Goal: Task Accomplishment & Management: Complete application form

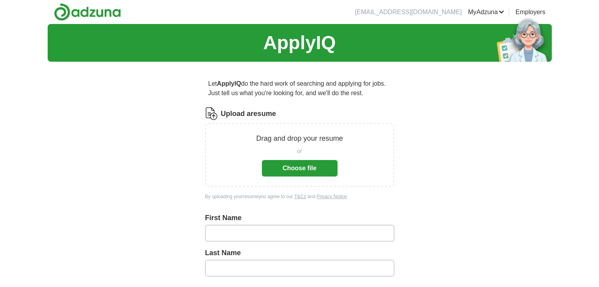
click at [294, 171] on button "Choose file" at bounding box center [300, 168] width 76 height 17
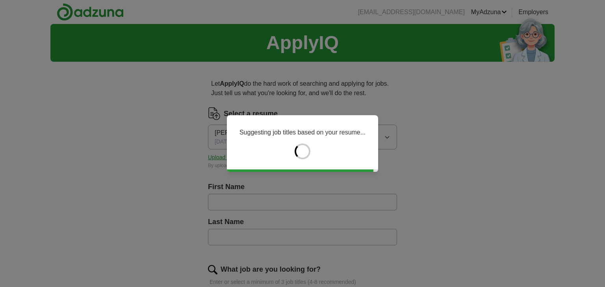
type input "*****"
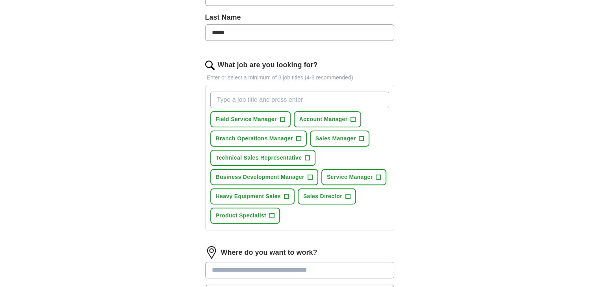
scroll to position [205, 0]
click at [296, 136] on span "+" at bounding box center [298, 139] width 5 height 6
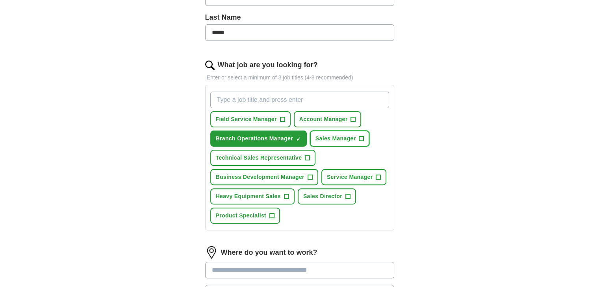
click at [362, 136] on span "+" at bounding box center [361, 139] width 5 height 6
click at [310, 174] on span "+" at bounding box center [310, 177] width 5 height 6
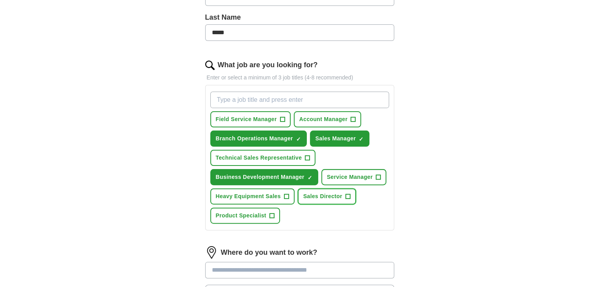
click at [347, 194] on span "+" at bounding box center [347, 197] width 5 height 6
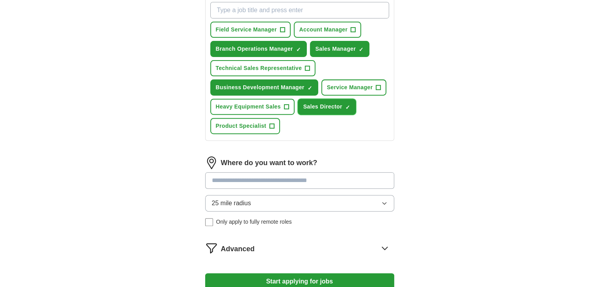
scroll to position [295, 0]
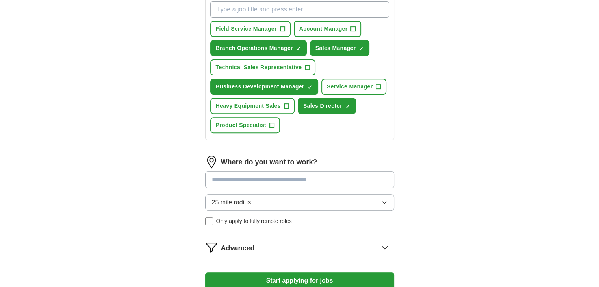
click at [263, 174] on input at bounding box center [299, 180] width 189 height 17
type input "*******"
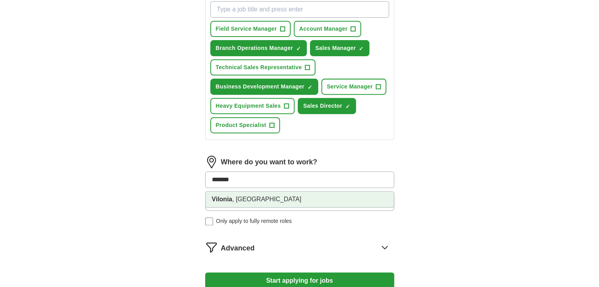
click at [239, 196] on li "Vilonia , [GEOGRAPHIC_DATA]" at bounding box center [300, 200] width 188 height 16
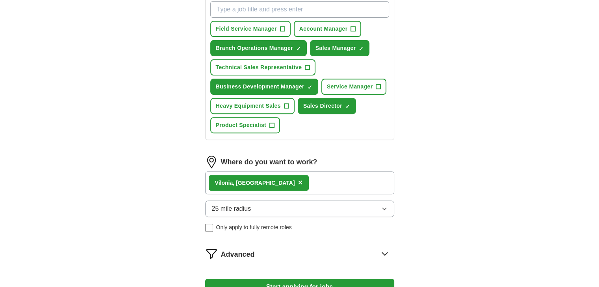
click at [384, 208] on icon "button" at bounding box center [384, 209] width 4 height 2
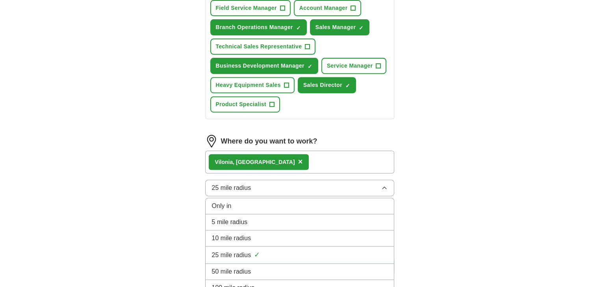
scroll to position [317, 0]
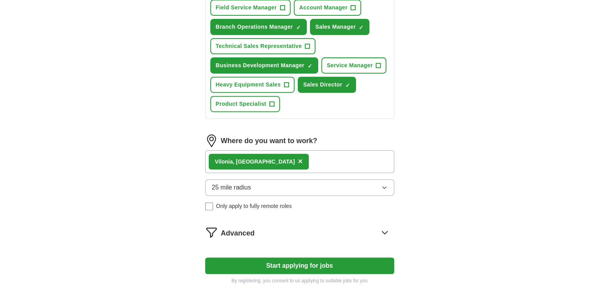
click at [479, 197] on div "ApplyIQ Let ApplyIQ do the hard work of searching and applying for jobs. Just t…" at bounding box center [300, 1] width 504 height 588
click at [316, 261] on button "Start applying for jobs" at bounding box center [299, 266] width 189 height 17
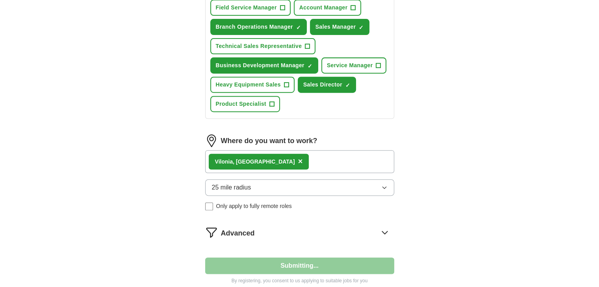
select select "**"
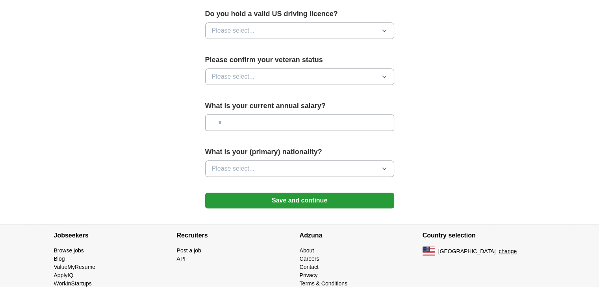
scroll to position [520, 0]
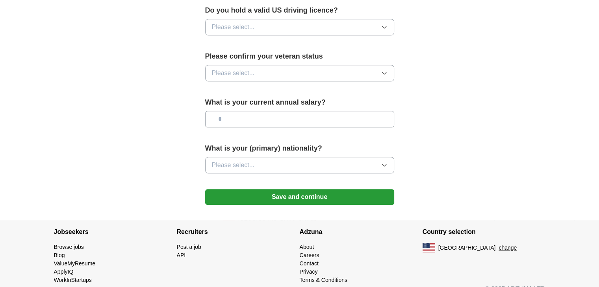
click at [320, 189] on button "Save and continue" at bounding box center [299, 197] width 189 height 16
